Goal: Find specific page/section: Find specific page/section

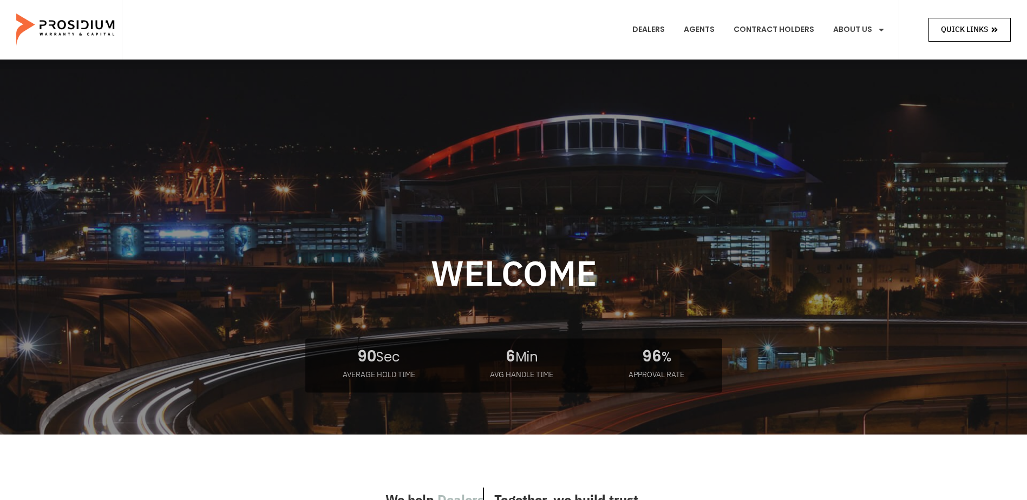
click at [936, 27] on link "Quick Links" at bounding box center [970, 29] width 82 height 23
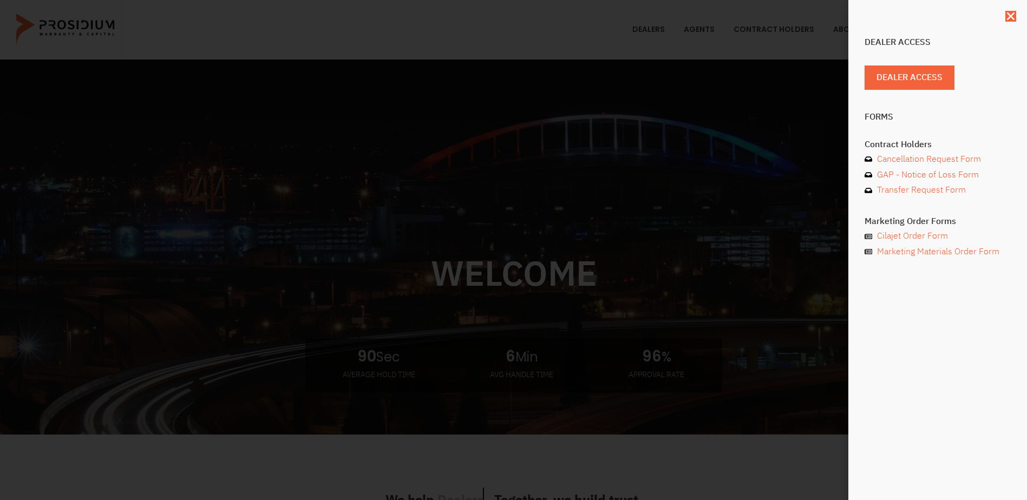
click at [796, 212] on div "Dealer Access Dealer Access Forms Contract Holders Cancellation Request Form GA…" at bounding box center [513, 250] width 1027 height 500
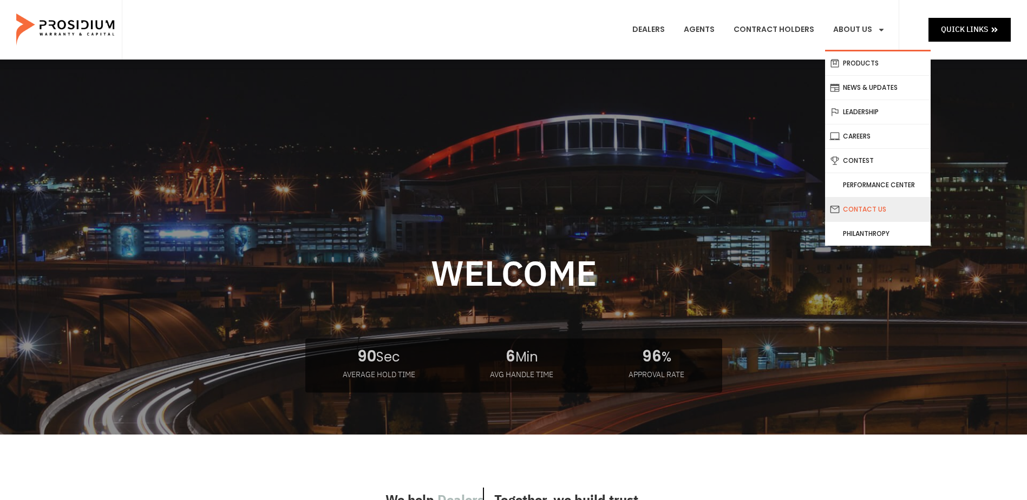
click at [859, 211] on link "Contact Us" at bounding box center [878, 210] width 106 height 24
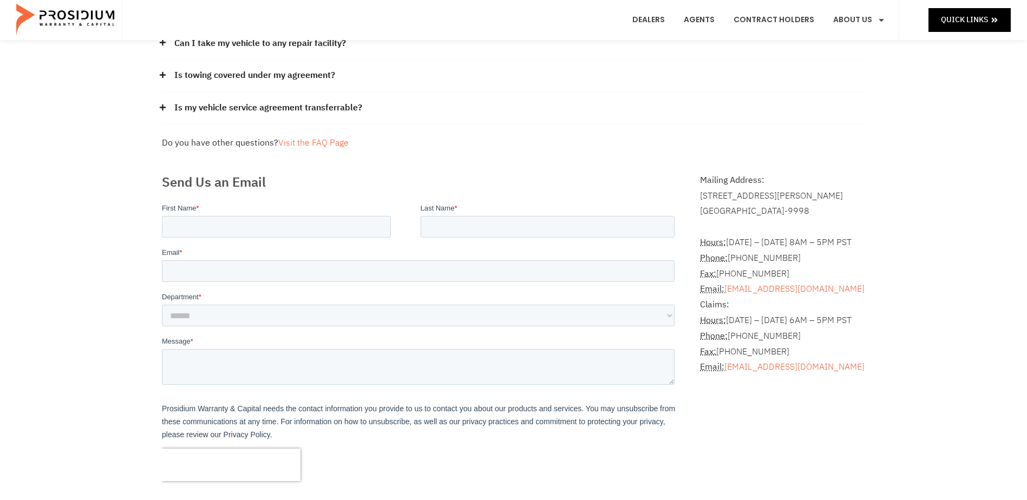
scroll to position [217, 0]
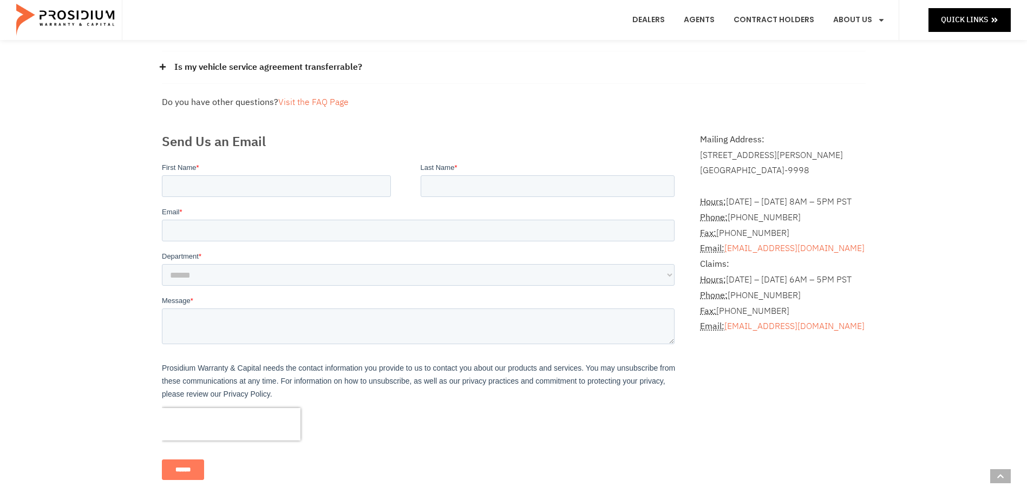
click at [667, 93] on div "Frequently Asked Questions How can I get a copy of my contract? Please contact …" at bounding box center [514, 1] width 715 height 230
